Goal: Obtain resource: Obtain resource

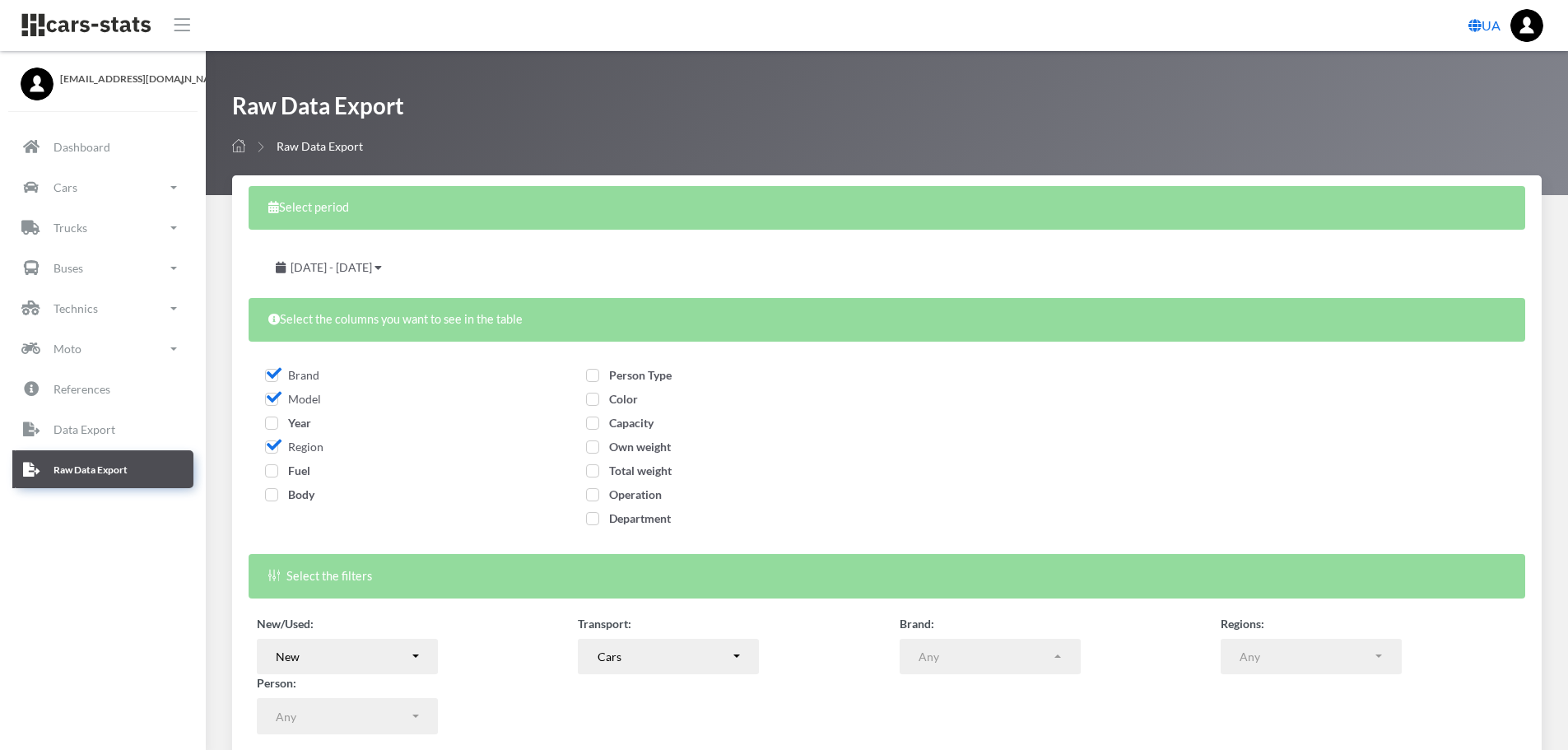
select select
drag, startPoint x: 0, startPoint y: 0, endPoint x: 269, endPoint y: 425, distance: 503.0
click at [269, 425] on span "Year" at bounding box center [287, 423] width 46 height 14
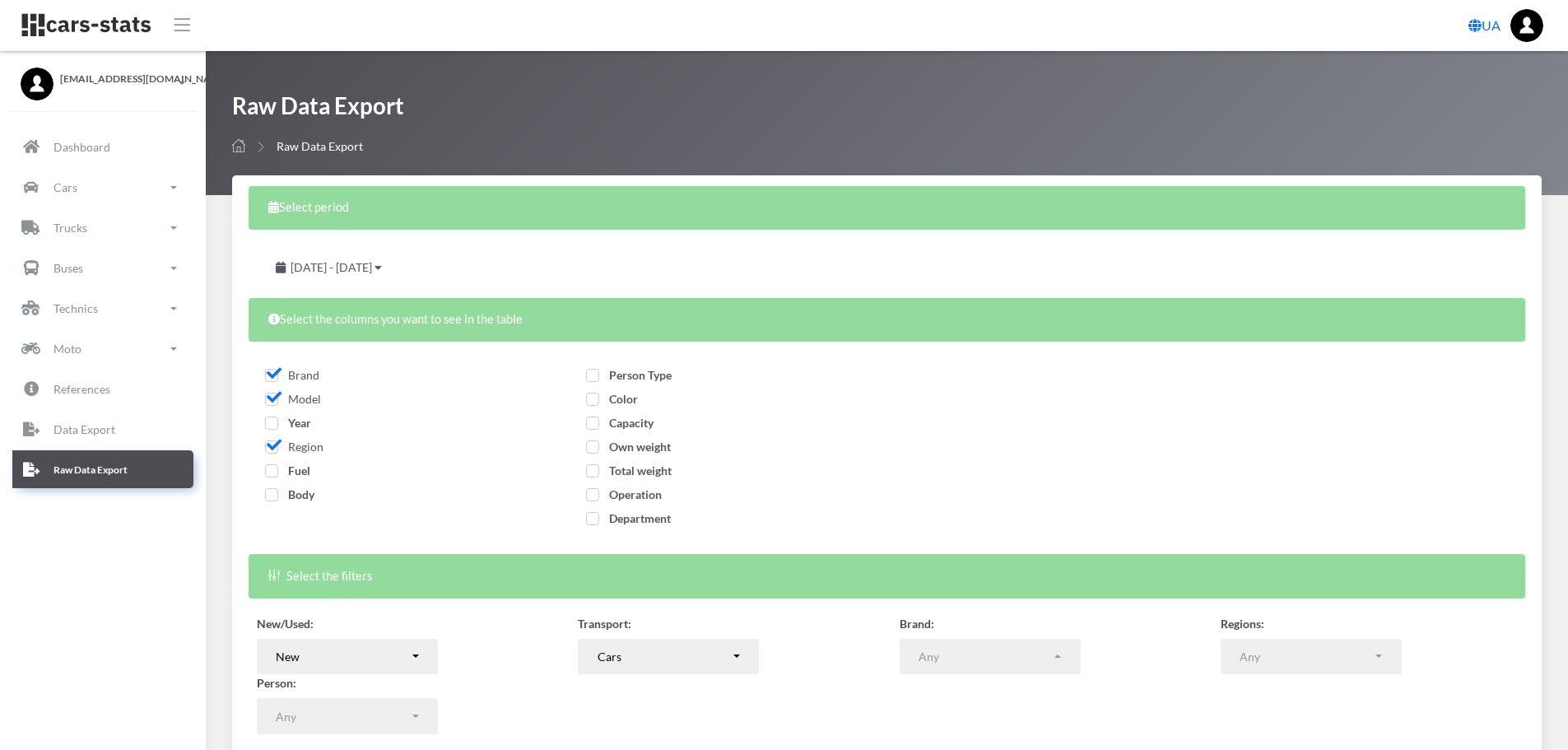
checkbox input "true"
click at [273, 466] on span "Fuel" at bounding box center [287, 471] width 45 height 14
checkbox input "true"
click at [271, 496] on span "Body" at bounding box center [289, 494] width 49 height 14
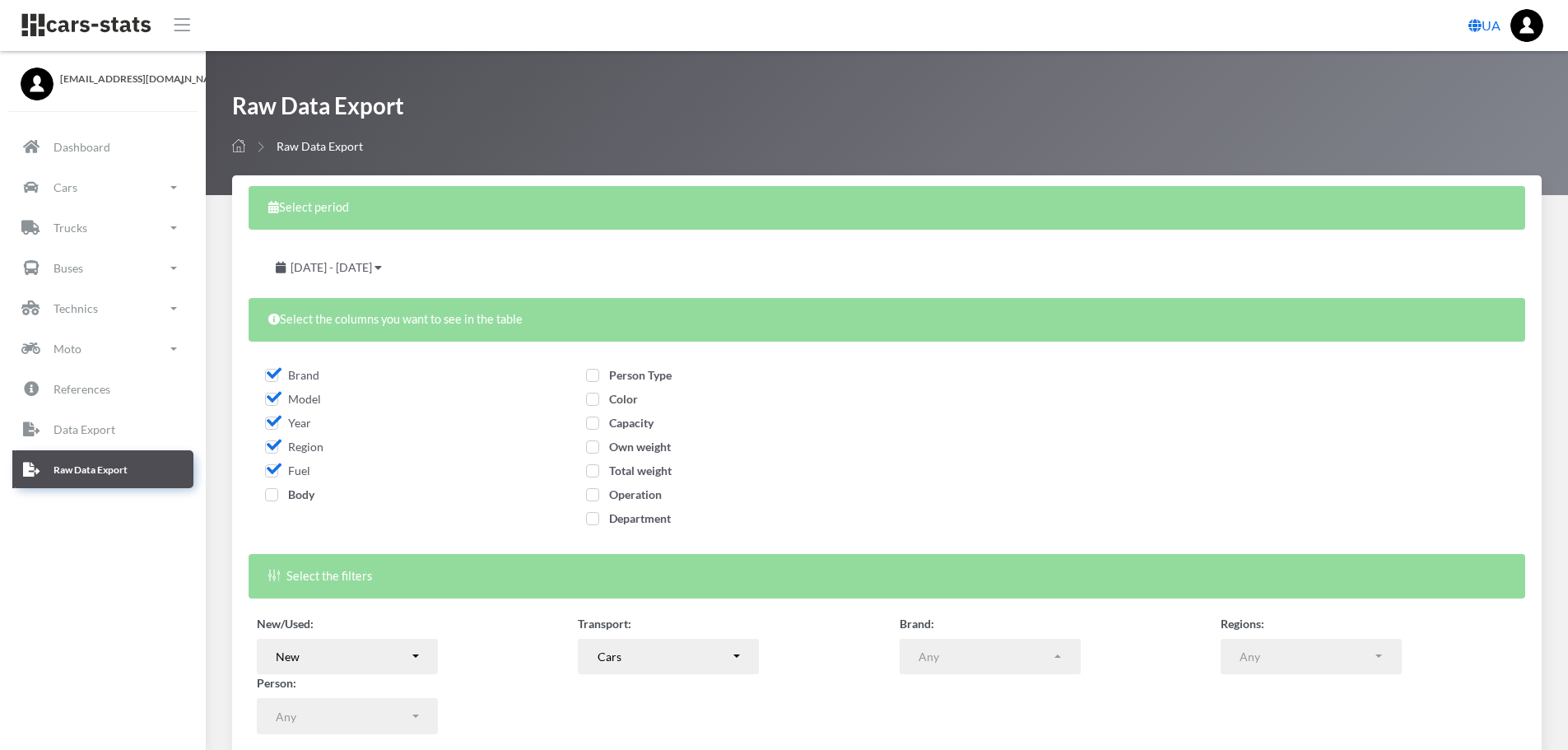
checkbox input "true"
click at [626, 378] on span "Person Type" at bounding box center [628, 375] width 85 height 14
checkbox input "true"
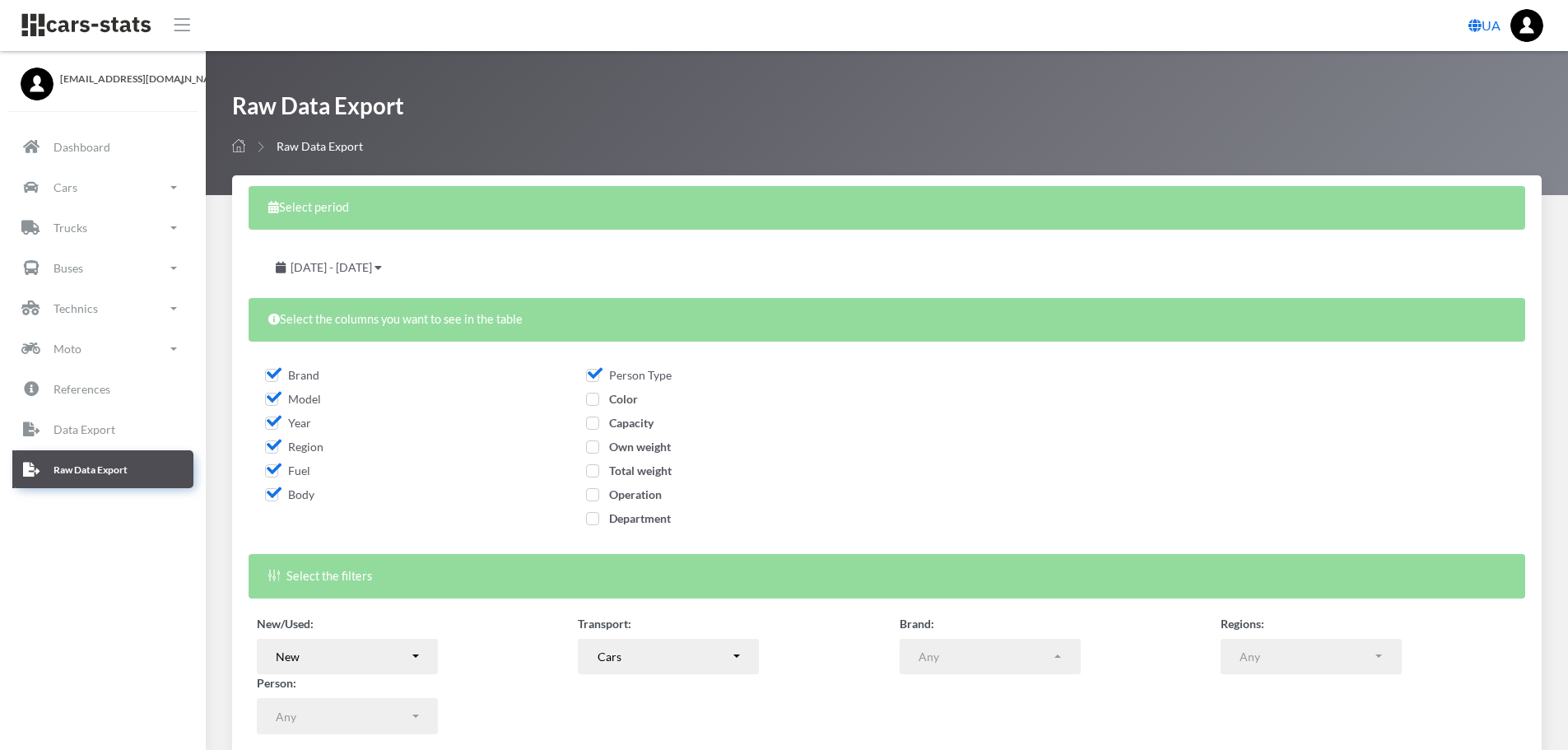
click at [619, 402] on span "Color" at bounding box center [612, 399] width 52 height 14
checkbox input "true"
click at [620, 420] on span "Capacity" at bounding box center [619, 423] width 68 height 14
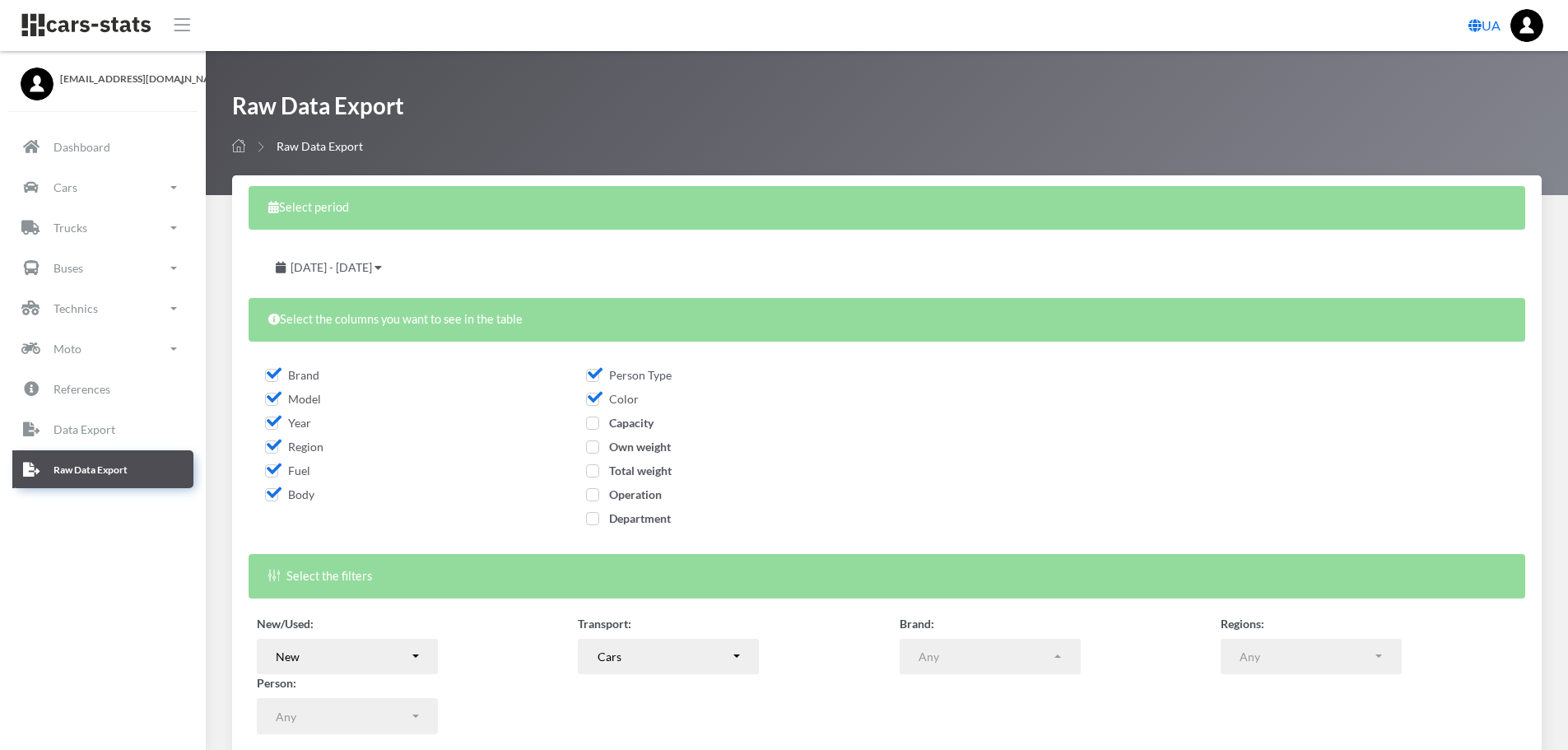
checkbox input "true"
click at [624, 449] on span "Own weight" at bounding box center [628, 446] width 85 height 14
checkbox input "true"
click at [624, 471] on span "Total weight" at bounding box center [628, 471] width 85 height 14
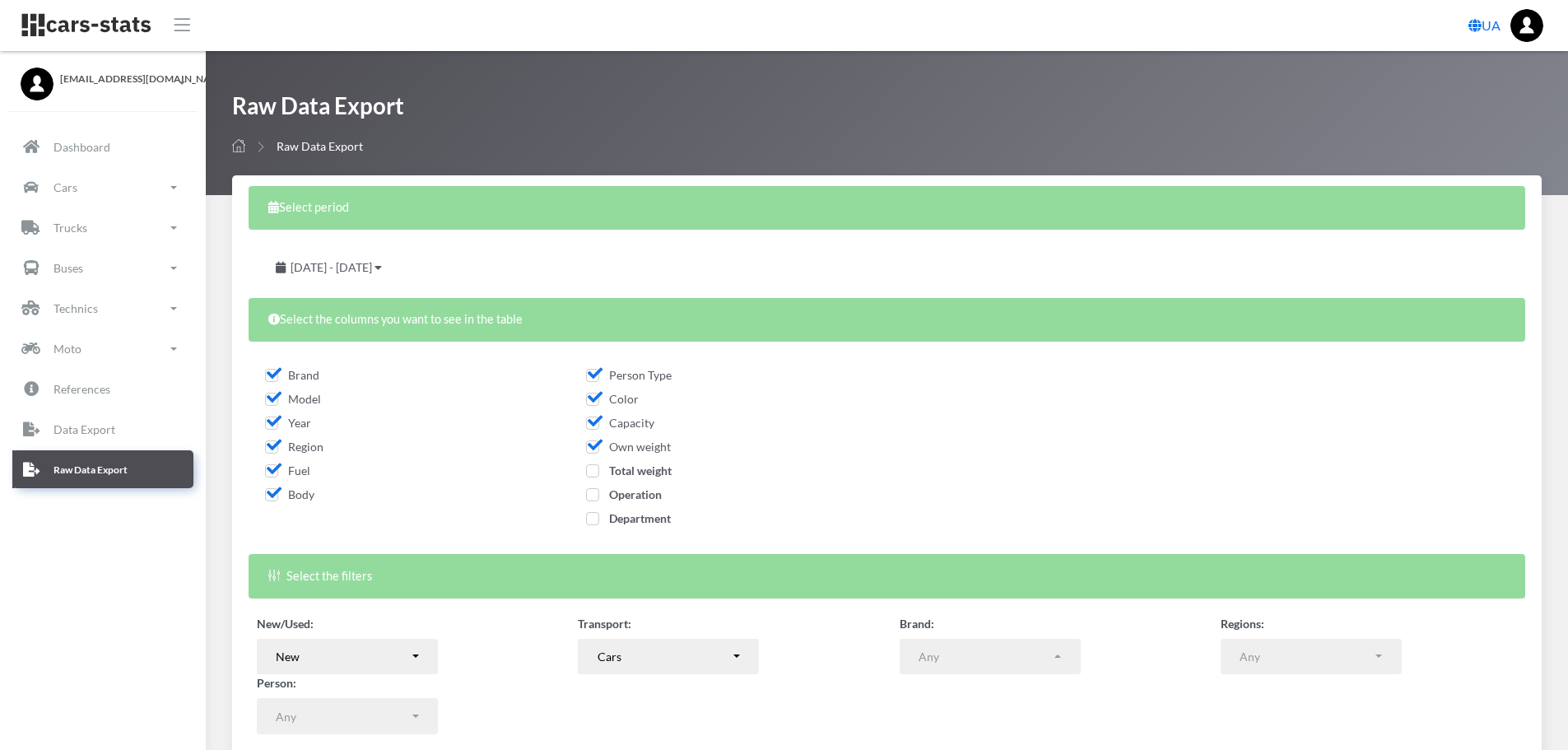
checkbox input "true"
click at [629, 495] on span "Operation" at bounding box center [623, 494] width 75 height 14
checkbox input "true"
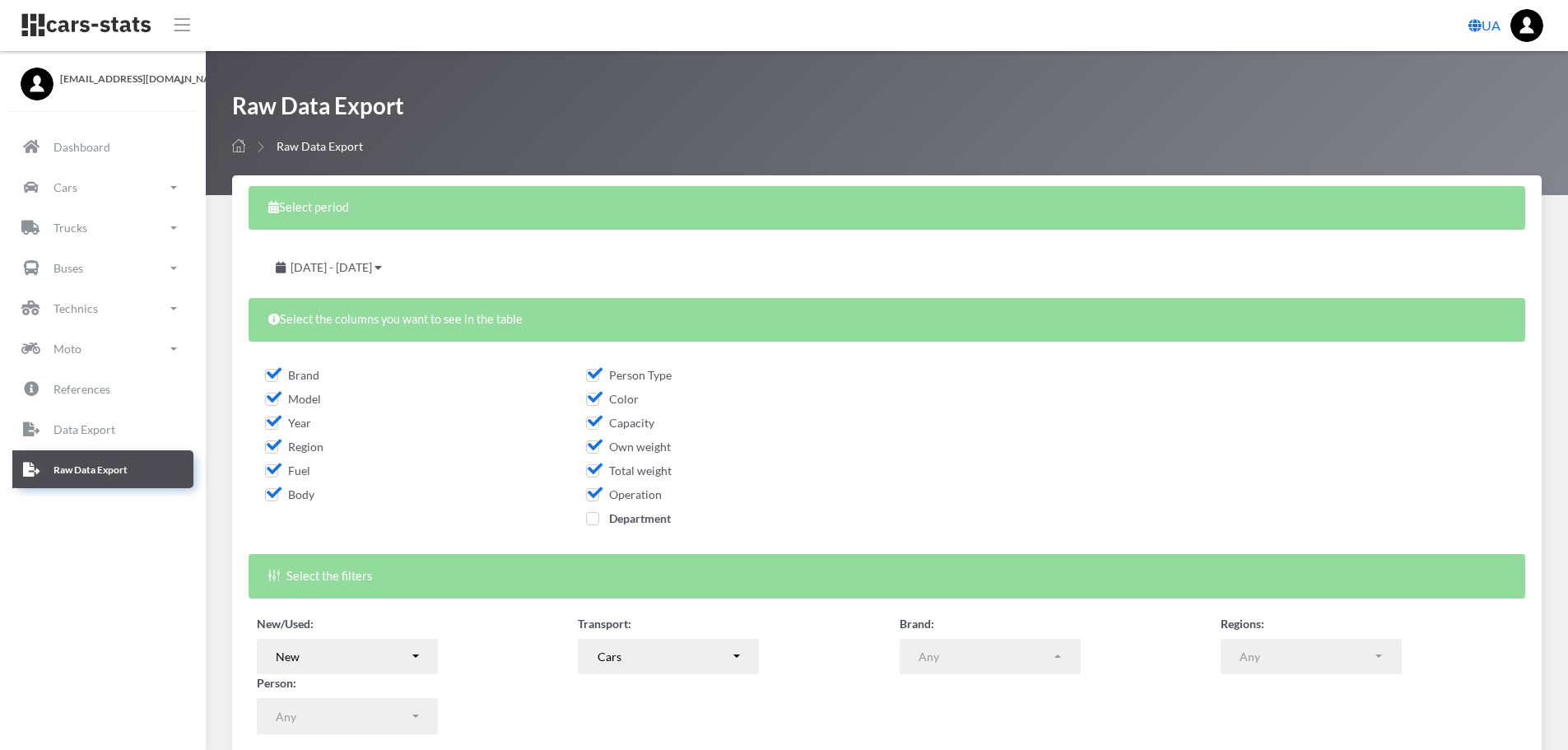
click at [636, 522] on span "Department" at bounding box center [628, 519] width 85 height 14
checkbox input "true"
click at [372, 273] on span "[DATE] - [DATE]" at bounding box center [330, 267] width 81 height 14
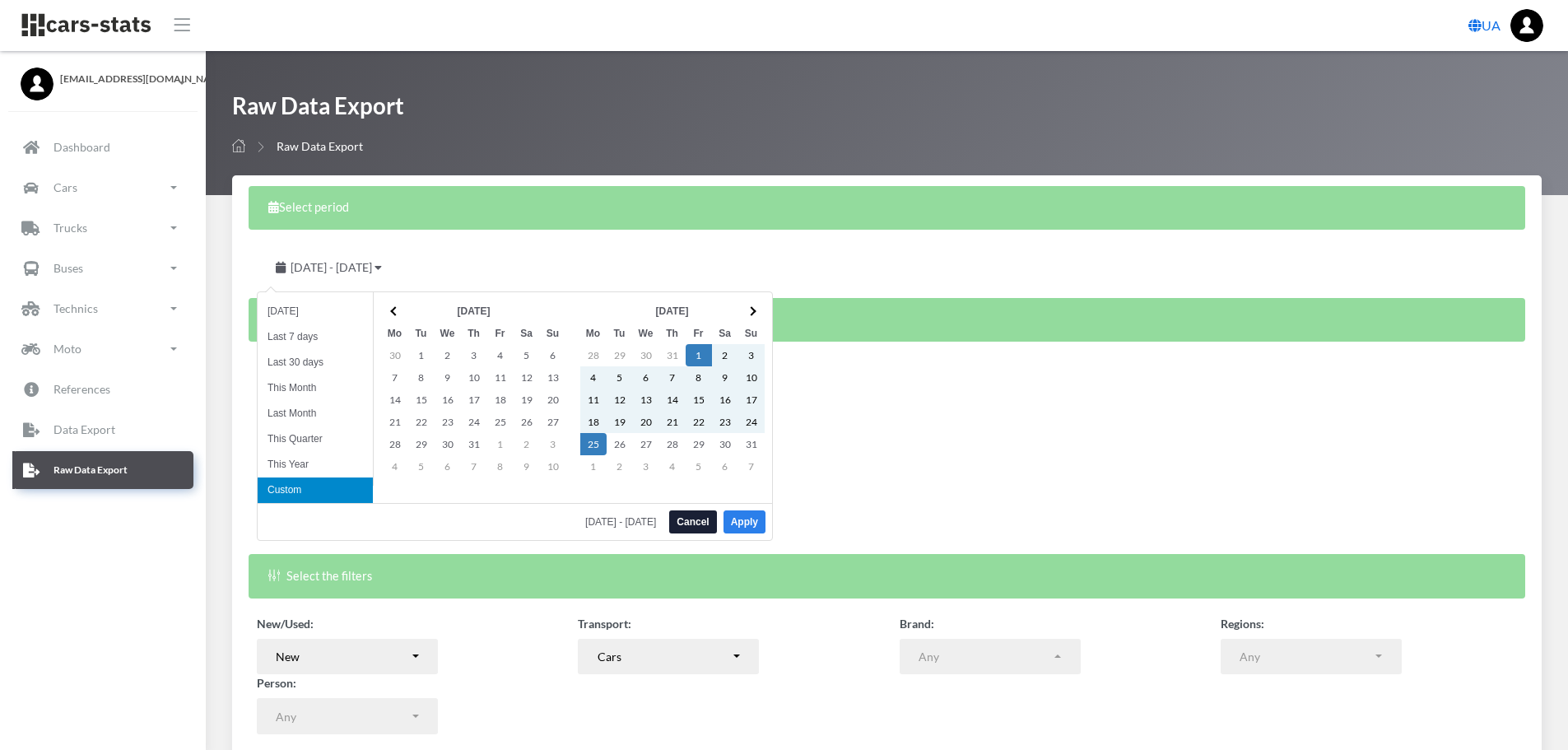
click at [753, 522] on button "Apply" at bounding box center [744, 523] width 42 height 24
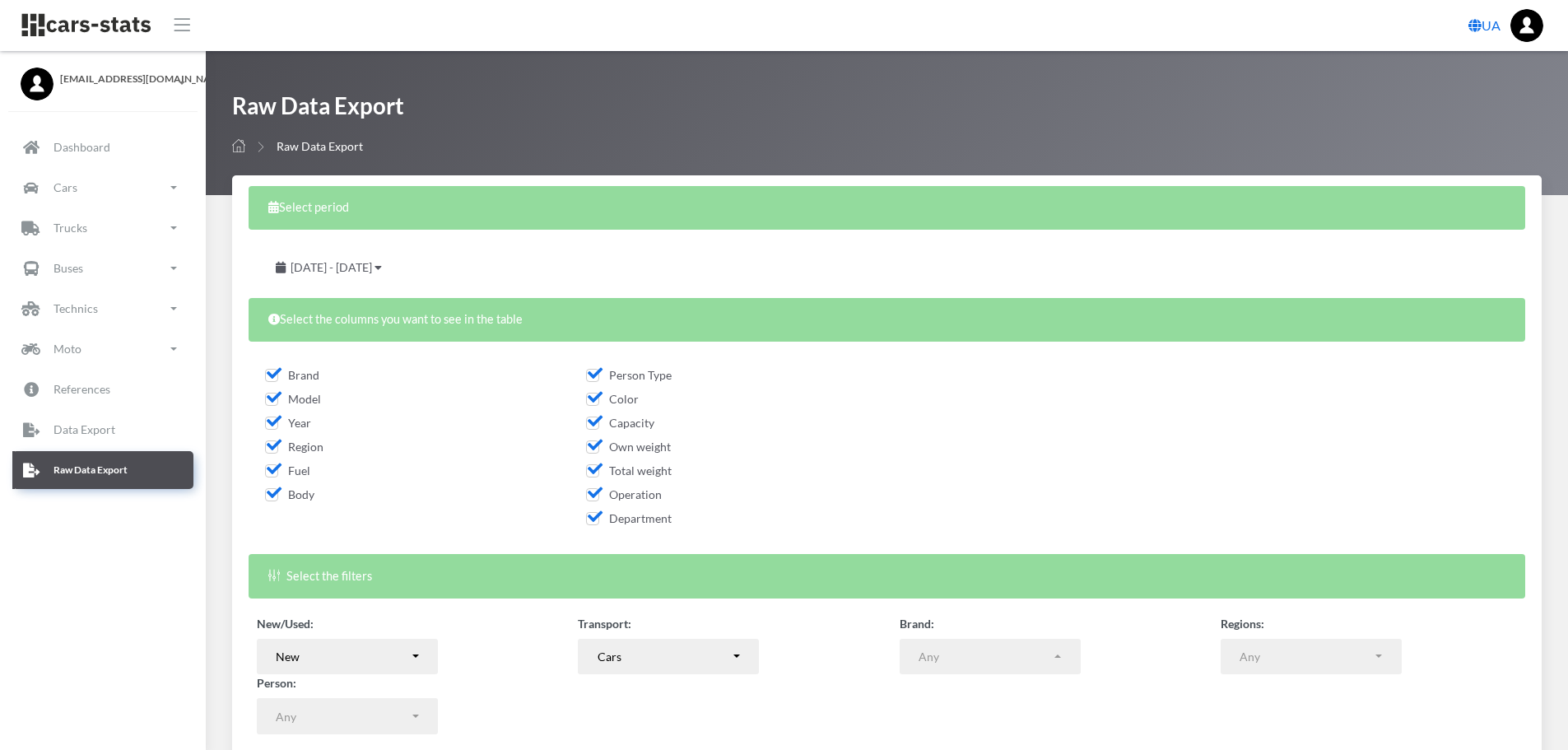
scroll to position [132, 0]
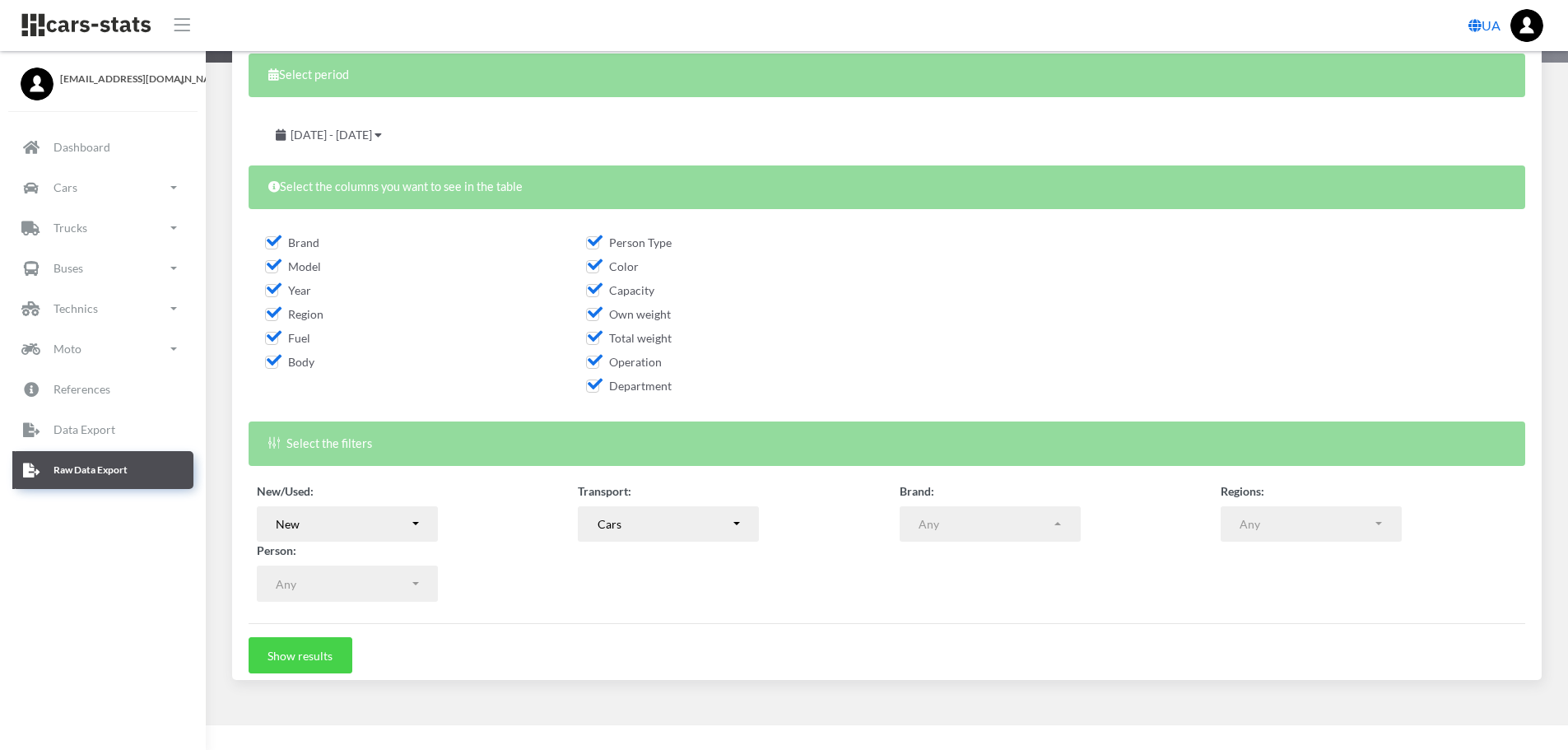
click at [323, 648] on button "Show results" at bounding box center [301, 655] width 104 height 36
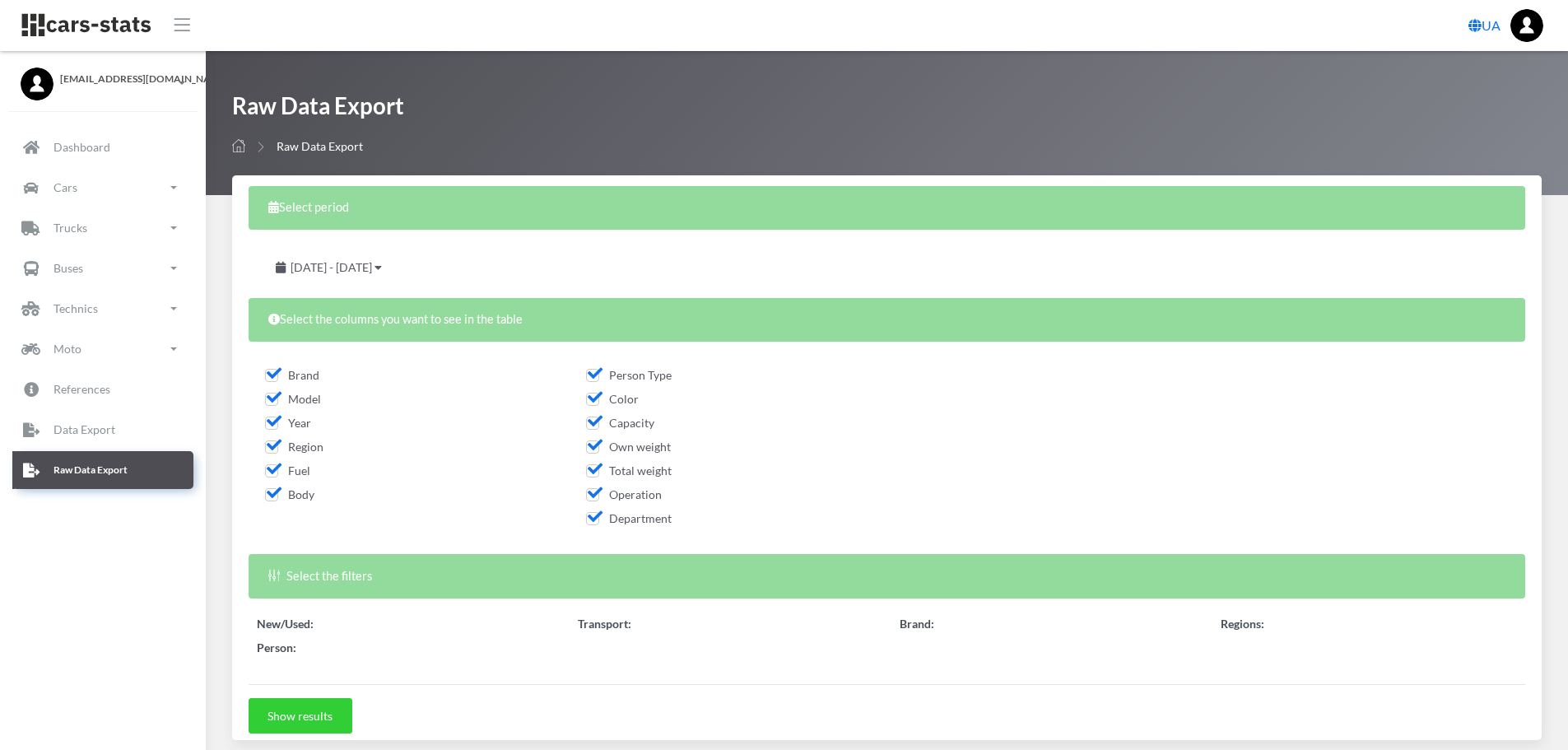
select select
select select "50"
select select
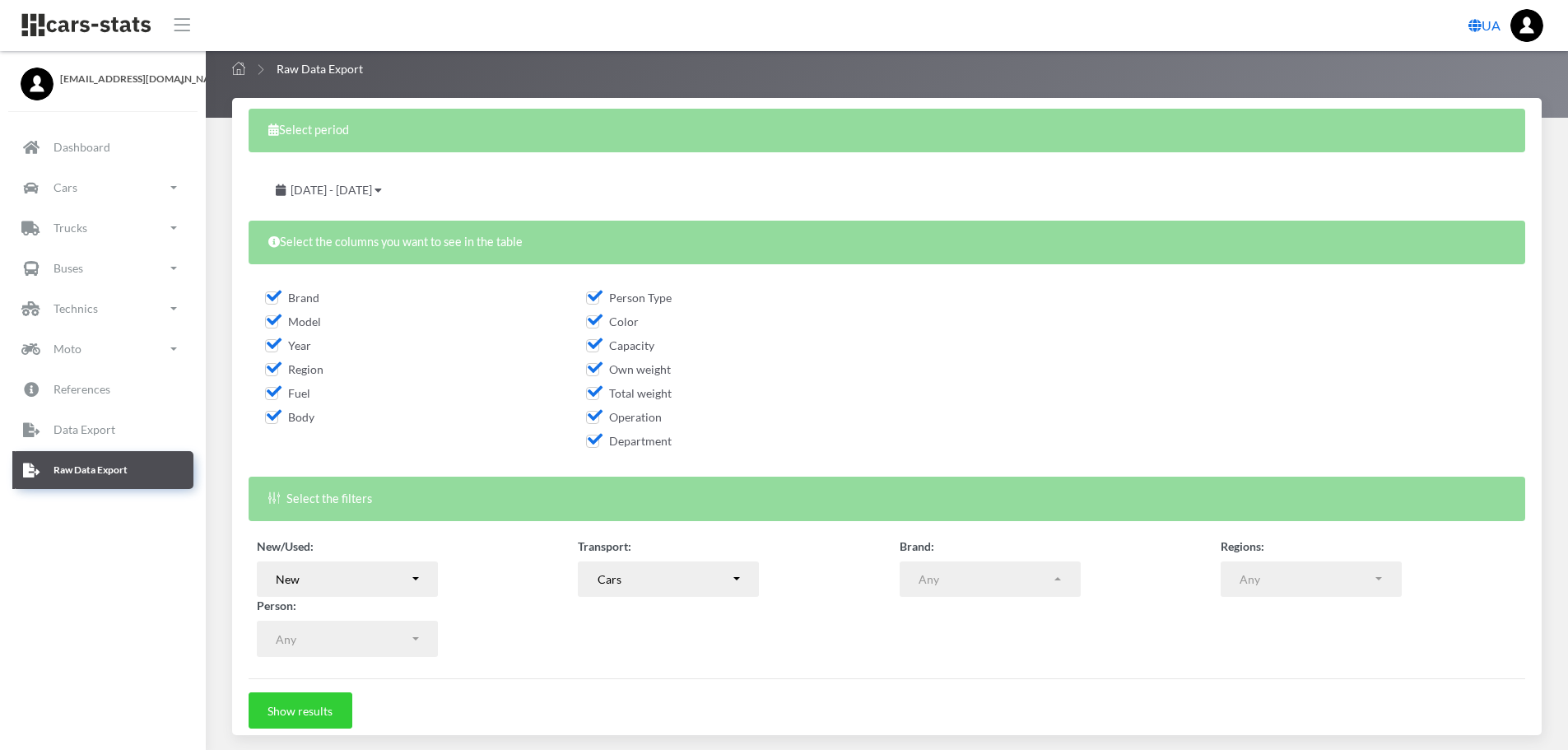
scroll to position [82, 0]
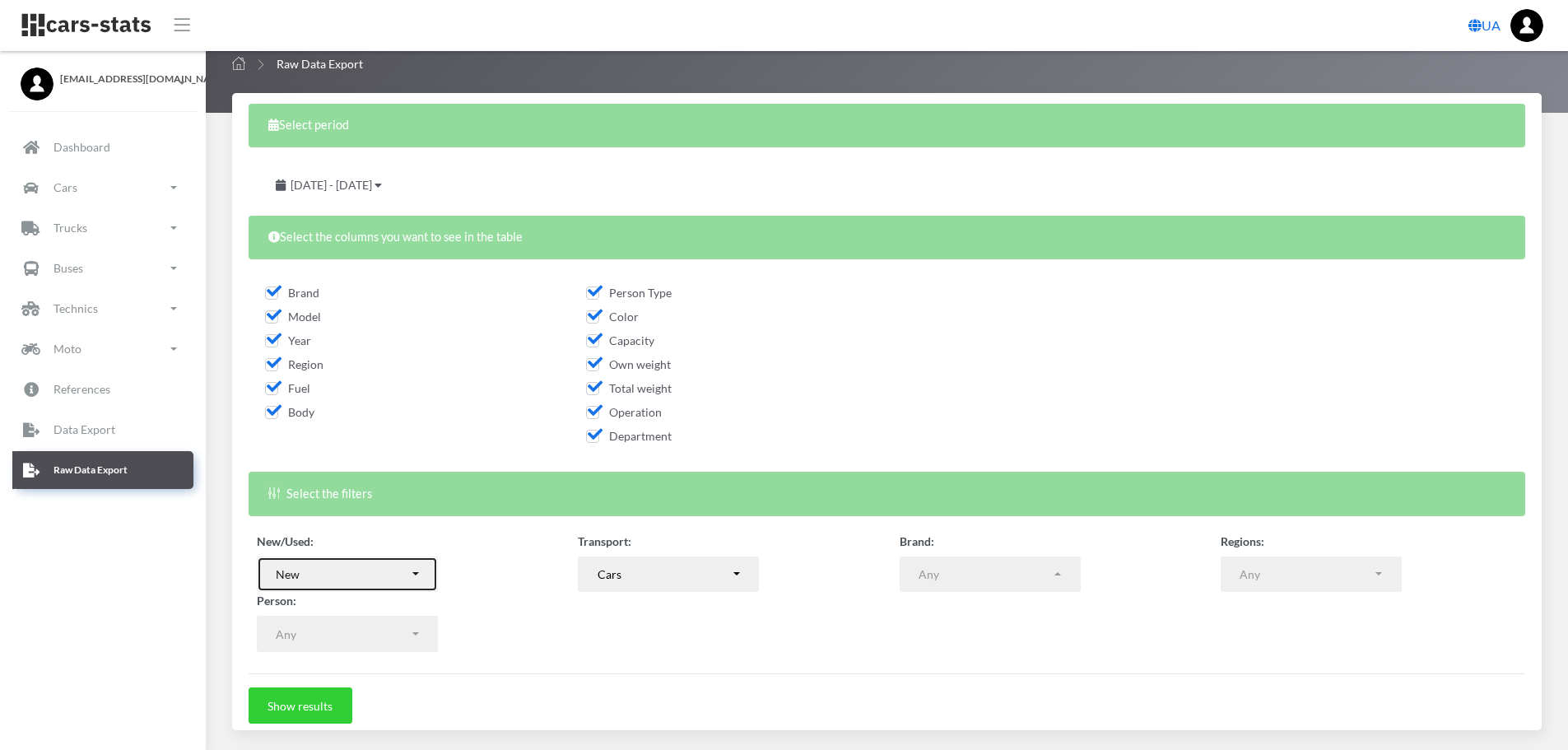
click at [416, 576] on button "New" at bounding box center [347, 575] width 181 height 36
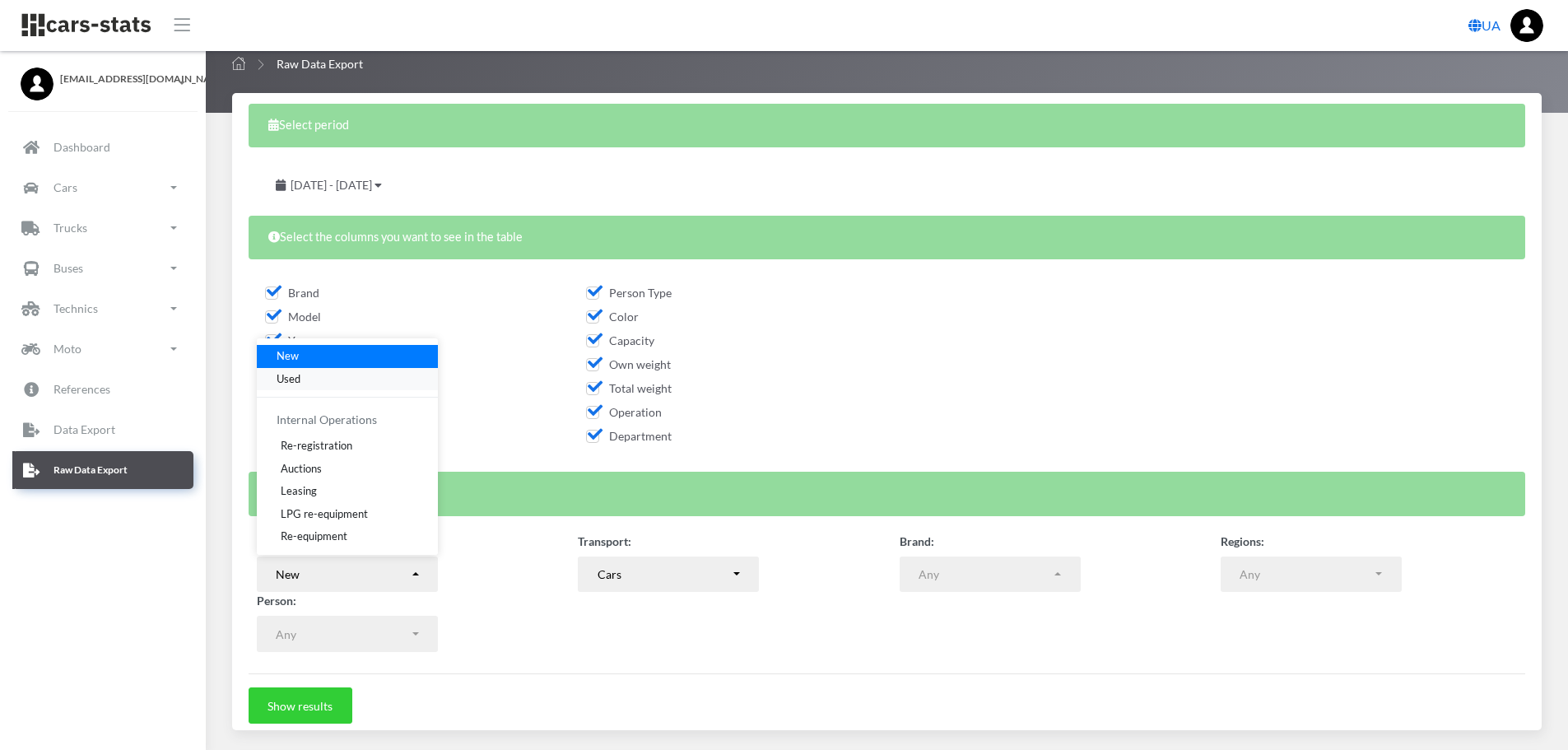
click at [285, 370] on link "Used" at bounding box center [347, 379] width 181 height 24
select select "used-import"
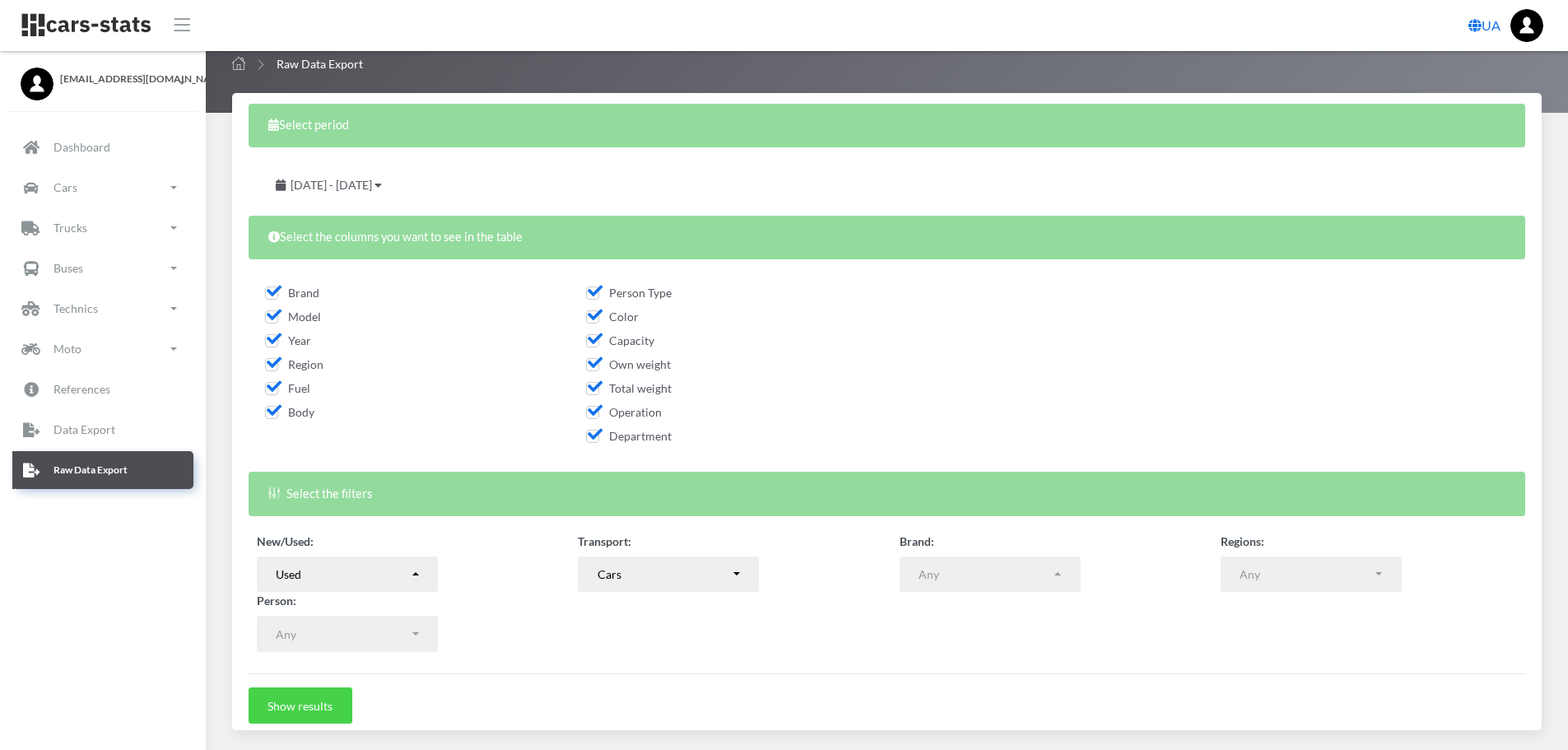
click at [321, 702] on button "Show results" at bounding box center [301, 705] width 104 height 36
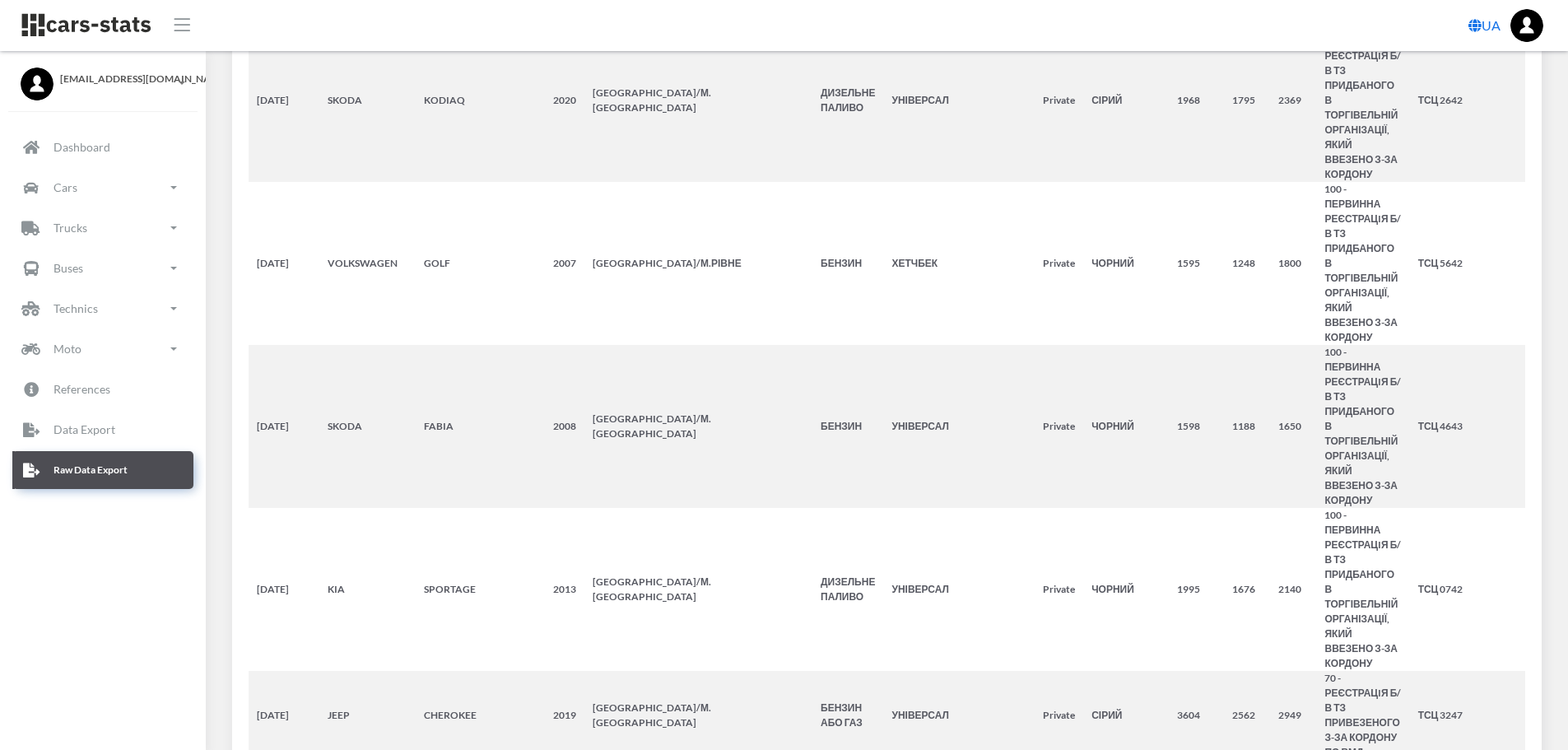
scroll to position [1516119, 0]
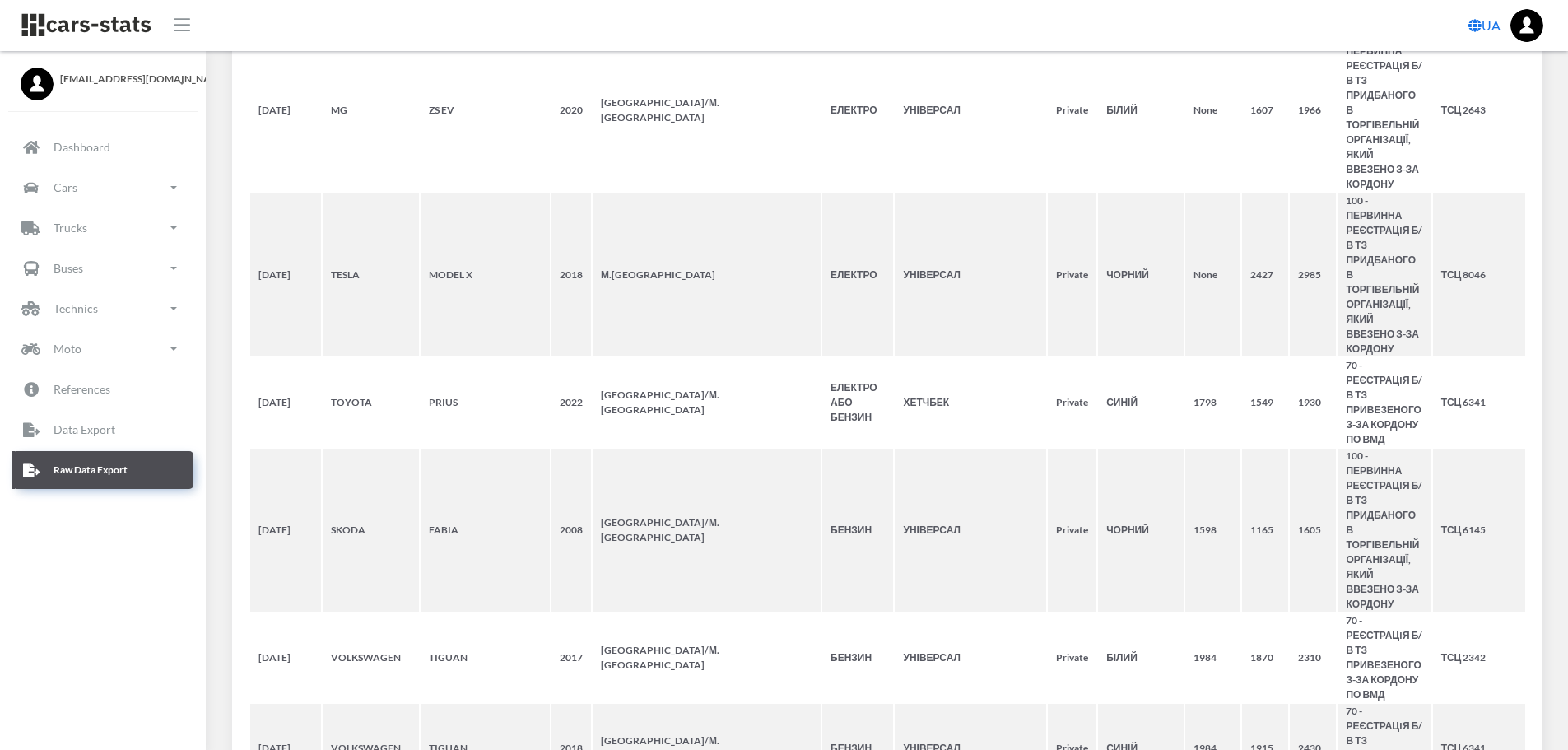
select select "50"
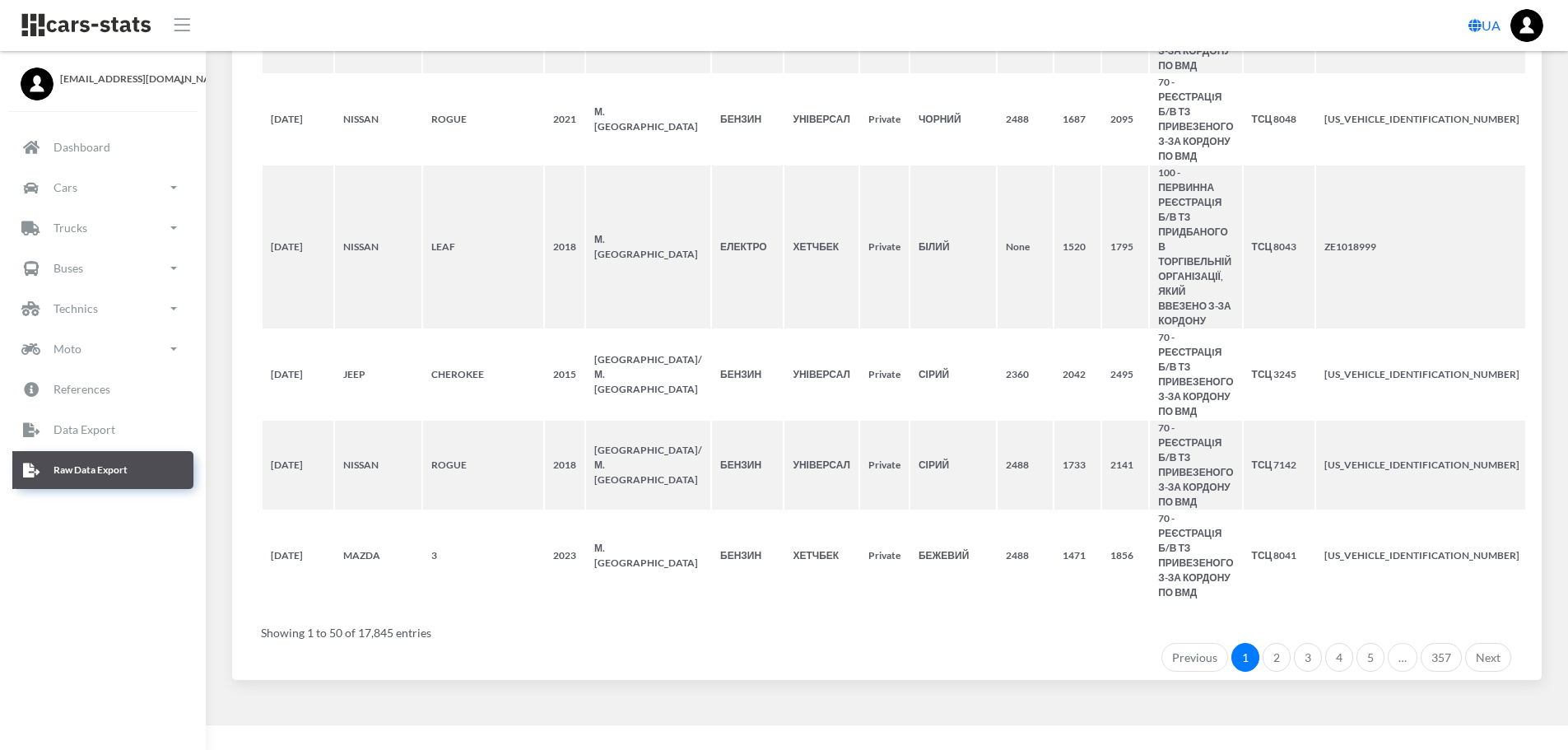
select select
